Goal: Communication & Community: Answer question/provide support

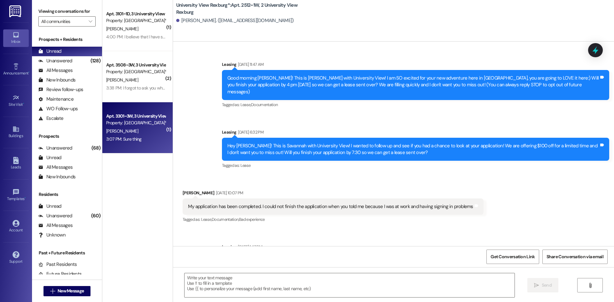
scroll to position [15023, 0]
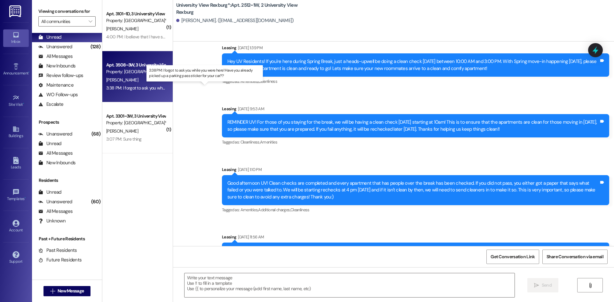
click at [140, 88] on div "3:38 PM: I forgot to ask you while you were here! Have you already picked up a …" at bounding box center [210, 88] width 209 height 6
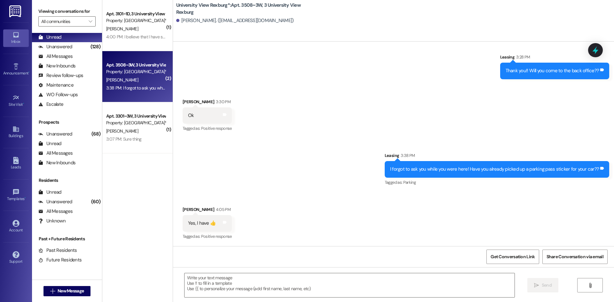
scroll to position [1205, 0]
click at [360, 281] on textarea at bounding box center [350, 285] width 330 height 24
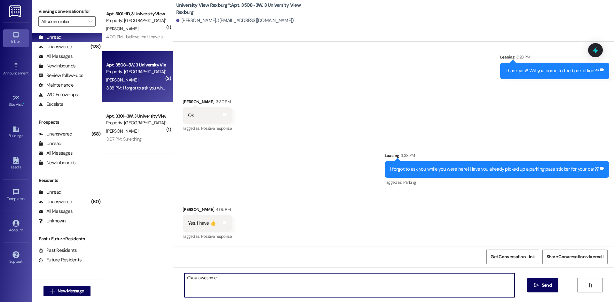
type textarea "Okay, awesome!"
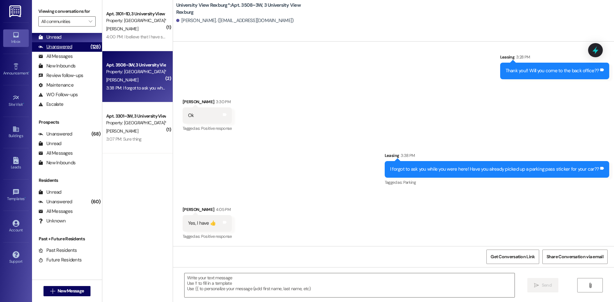
click at [89, 49] on div "(128)" at bounding box center [95, 47] width 13 height 10
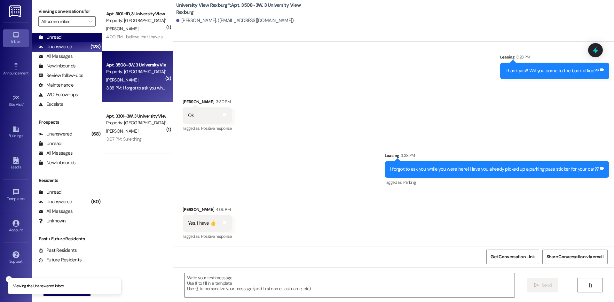
click at [78, 36] on div "Unread (0)" at bounding box center [67, 38] width 70 height 10
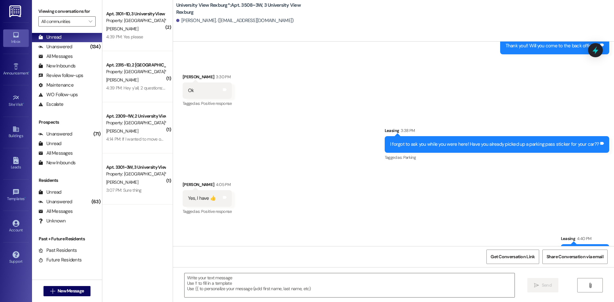
scroll to position [1250, 0]
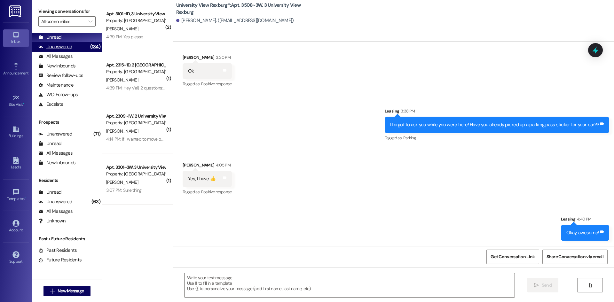
click at [68, 43] on div "Unanswered (134)" at bounding box center [67, 47] width 70 height 10
click at [69, 40] on div "Unread (0)" at bounding box center [67, 38] width 70 height 10
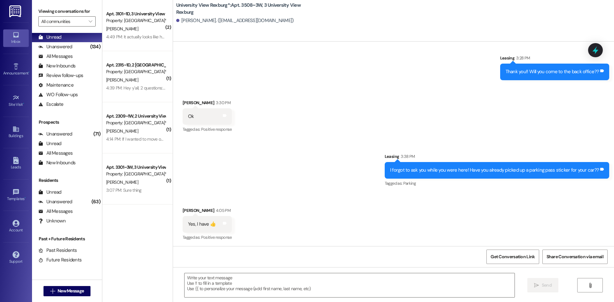
scroll to position [1205, 0]
